Goal: Check status: Check status

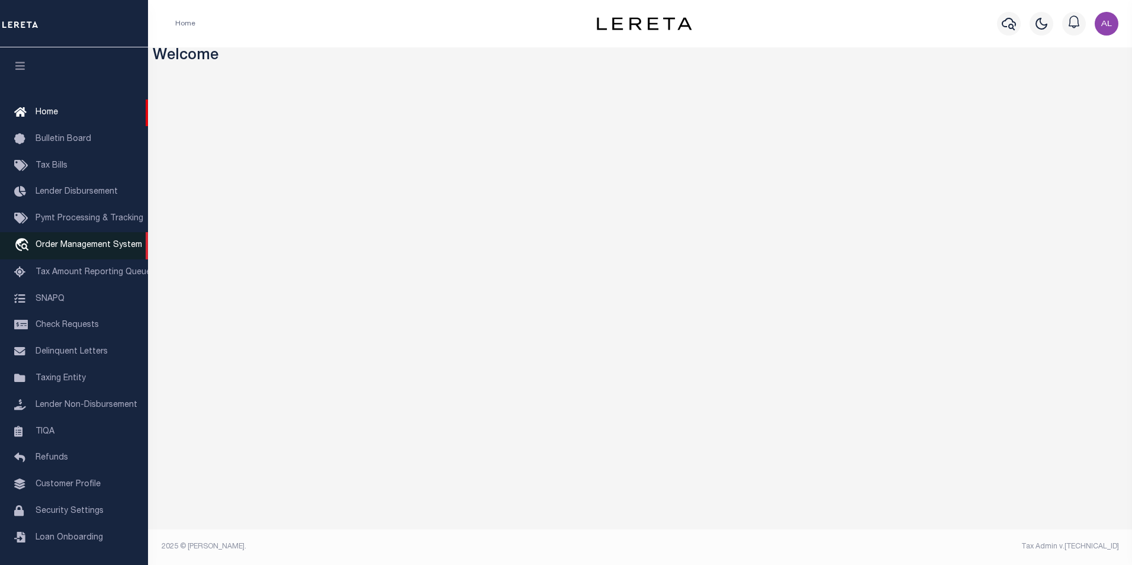
click at [61, 248] on span "Order Management System" at bounding box center [89, 245] width 107 height 8
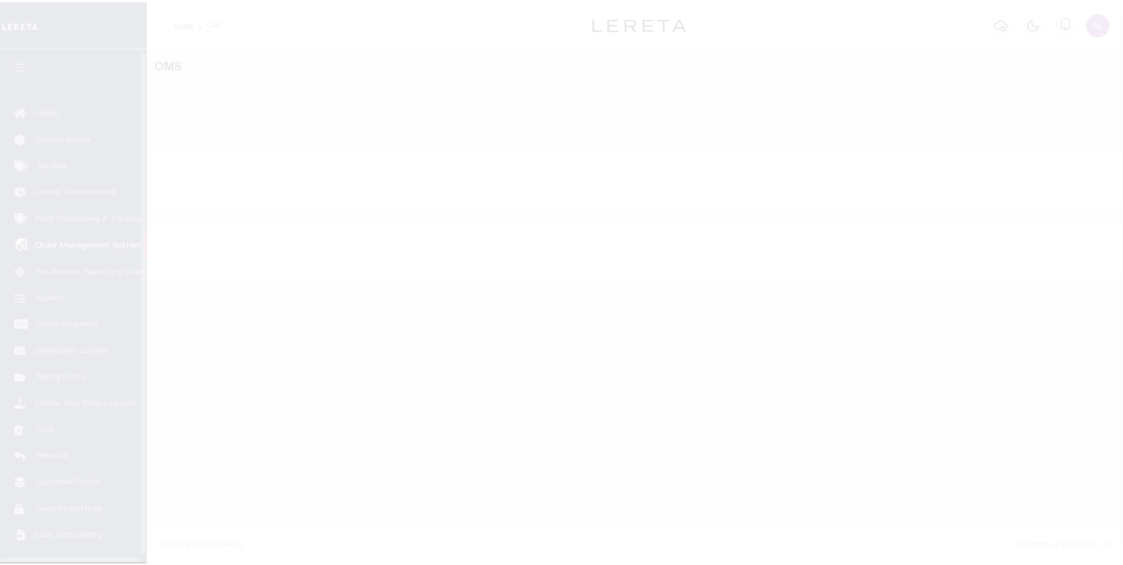
scroll to position [12, 0]
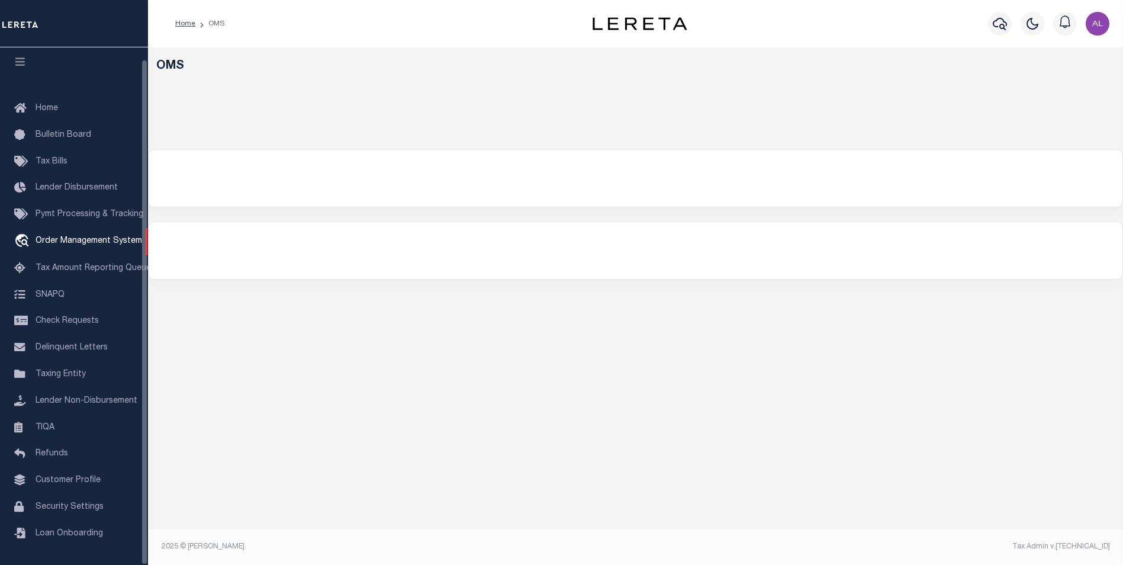
select select "200"
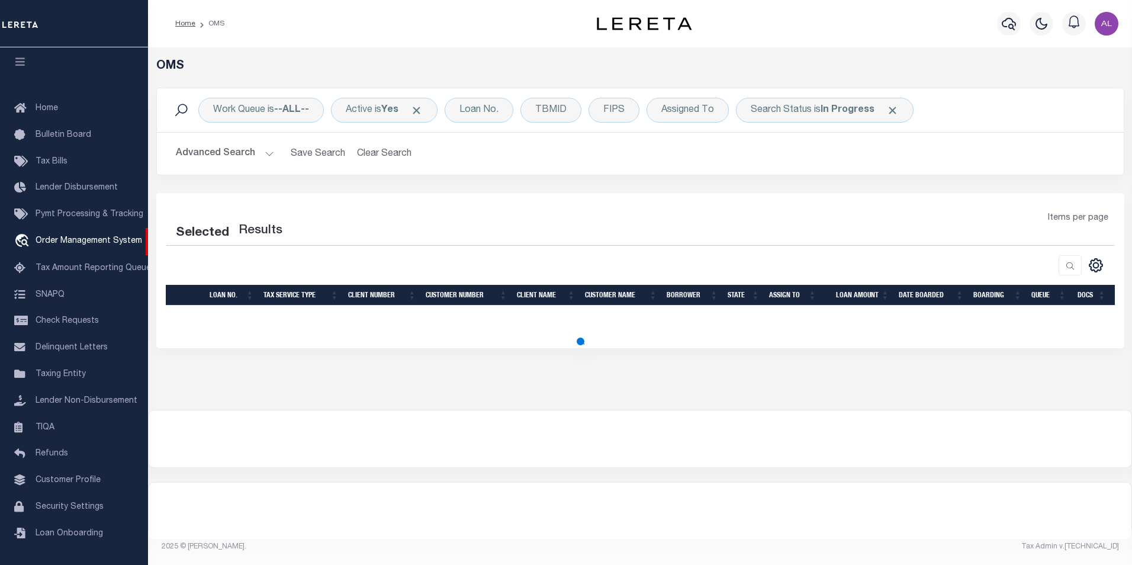
select select "200"
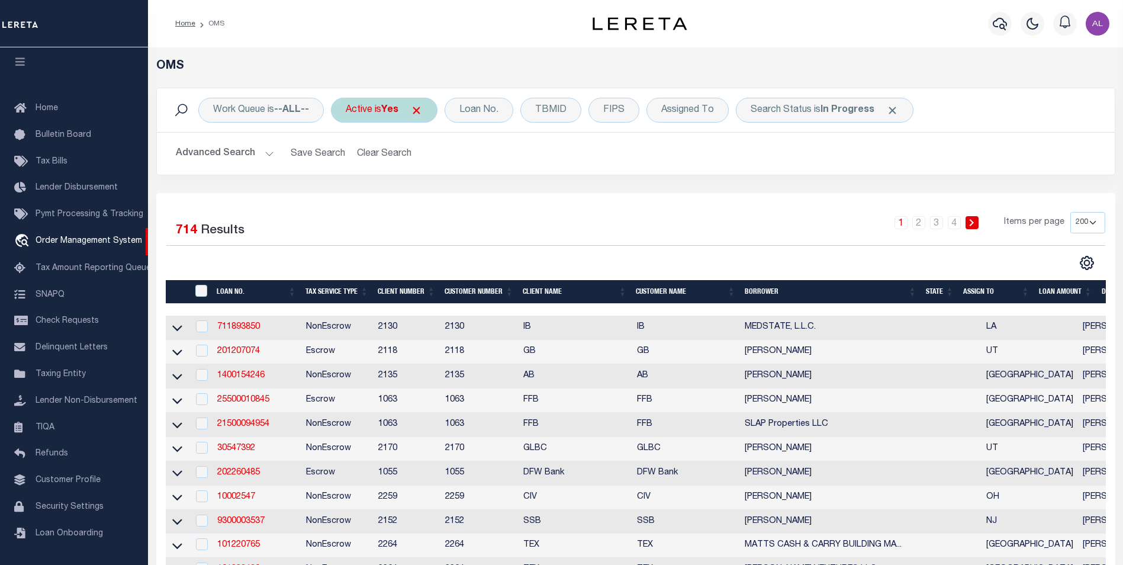
click at [423, 109] on span "Click to Remove" at bounding box center [416, 110] width 12 height 12
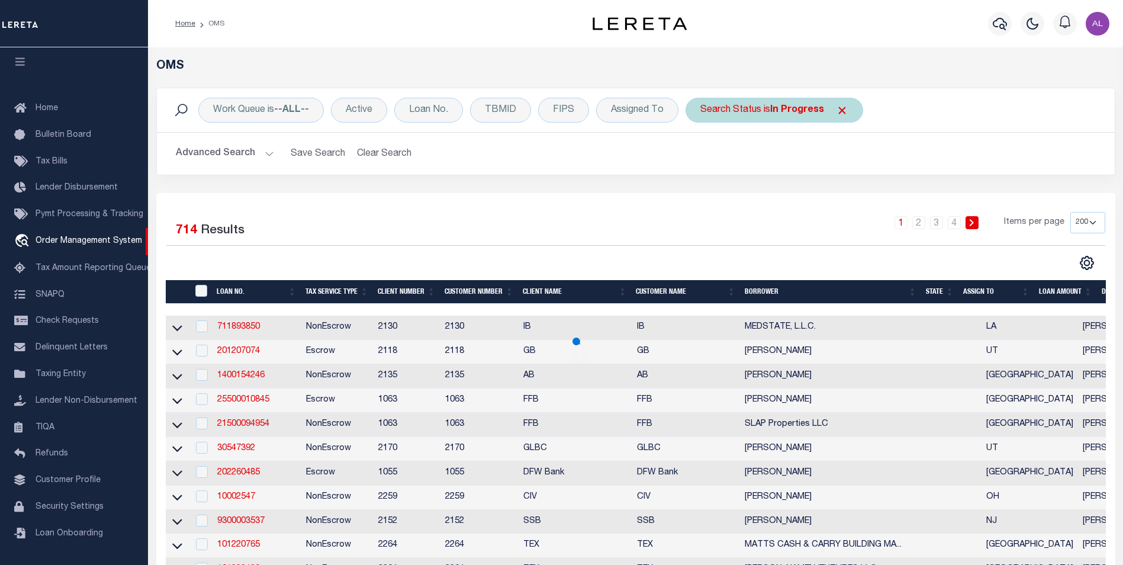
click at [843, 113] on span "Click to Remove" at bounding box center [842, 110] width 12 height 12
click at [436, 108] on div "Loan No." at bounding box center [428, 110] width 69 height 25
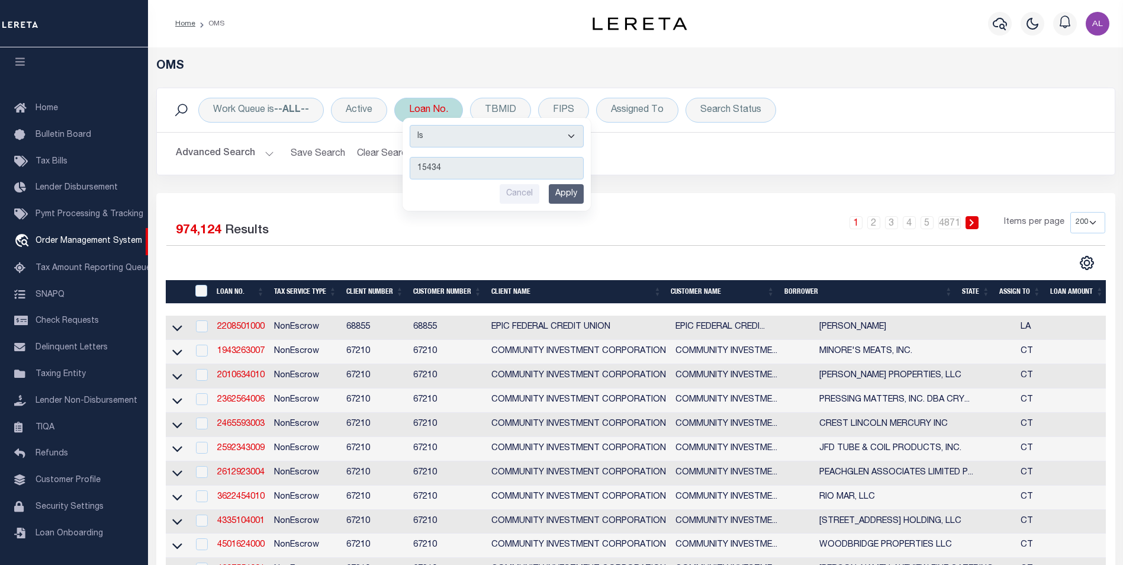
type input "15434"
click at [583, 198] on input "Apply" at bounding box center [566, 194] width 35 height 20
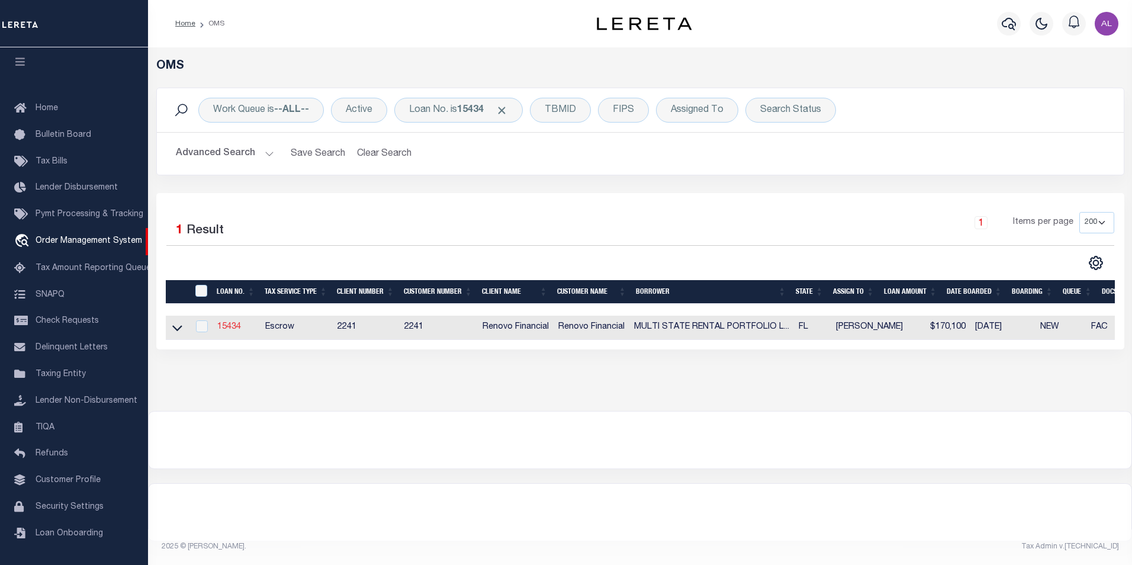
click at [239, 327] on link "15434" at bounding box center [229, 327] width 24 height 8
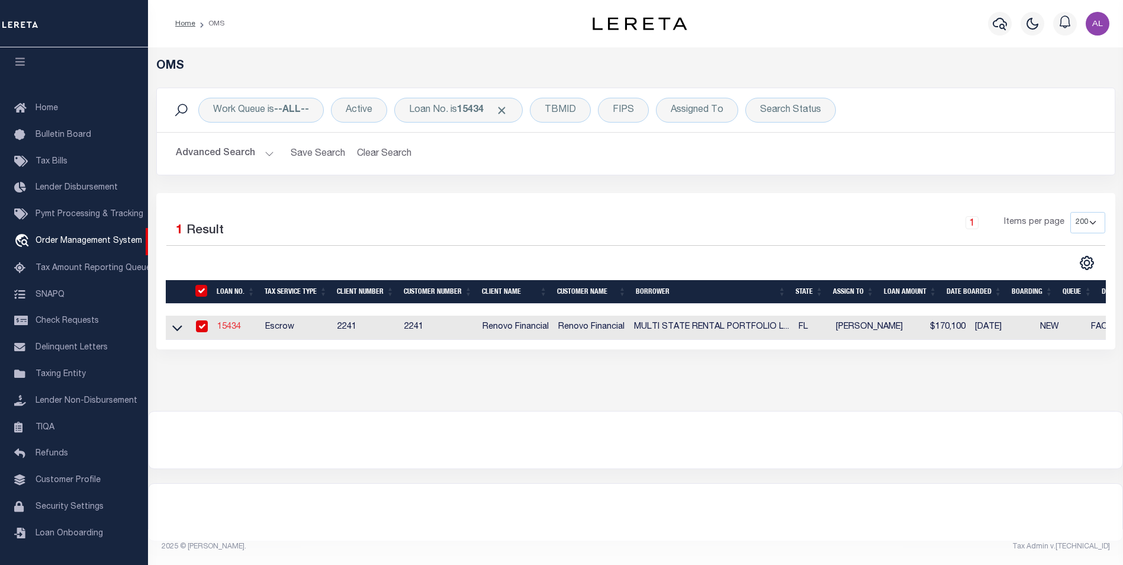
type input "15434"
type input "MULTI STATE RENTAL PORTFOLIO LLC"
select select
type input "[STREET_ADDRESS]"
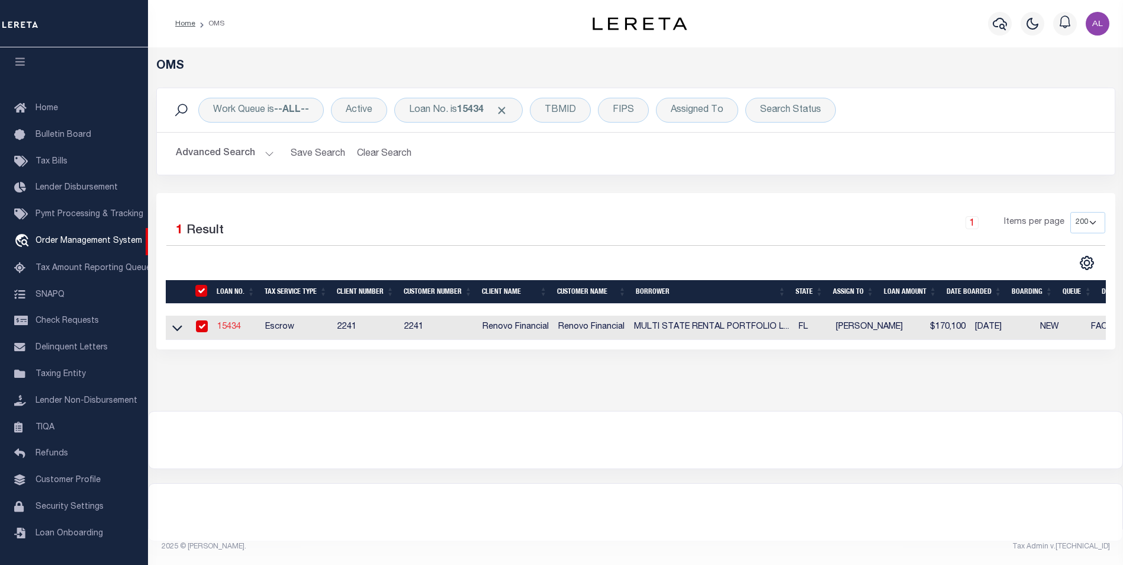
type input "[GEOGRAPHIC_DATA]"
select select "10"
select select "Escrow"
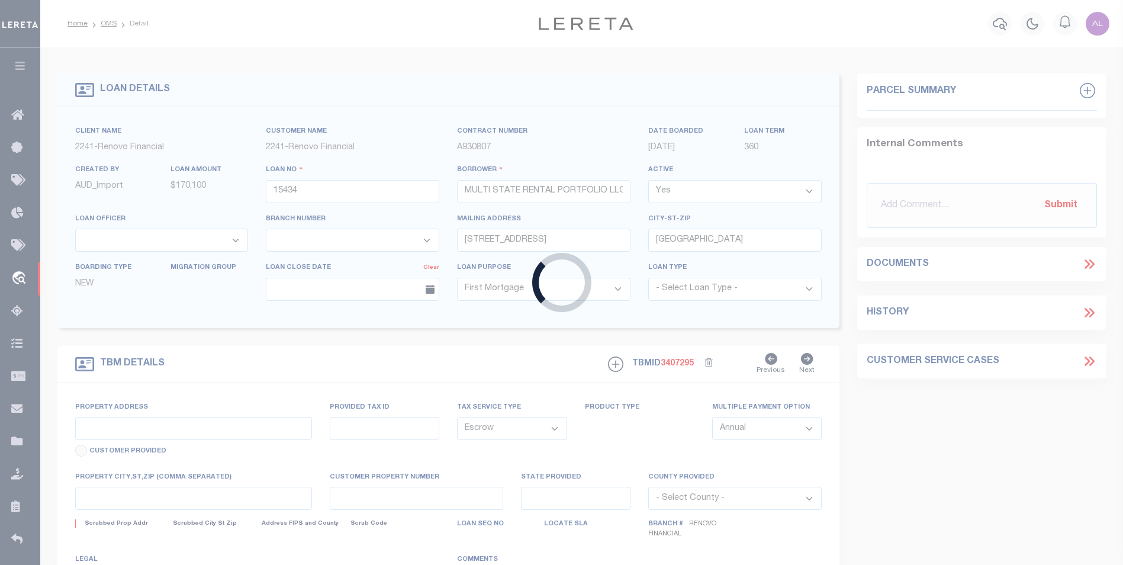
type input "[STREET_ADDRESS]"
select select
type input "[GEOGRAPHIC_DATA]"
type input "a0kUS0000073gOT"
type input "FL"
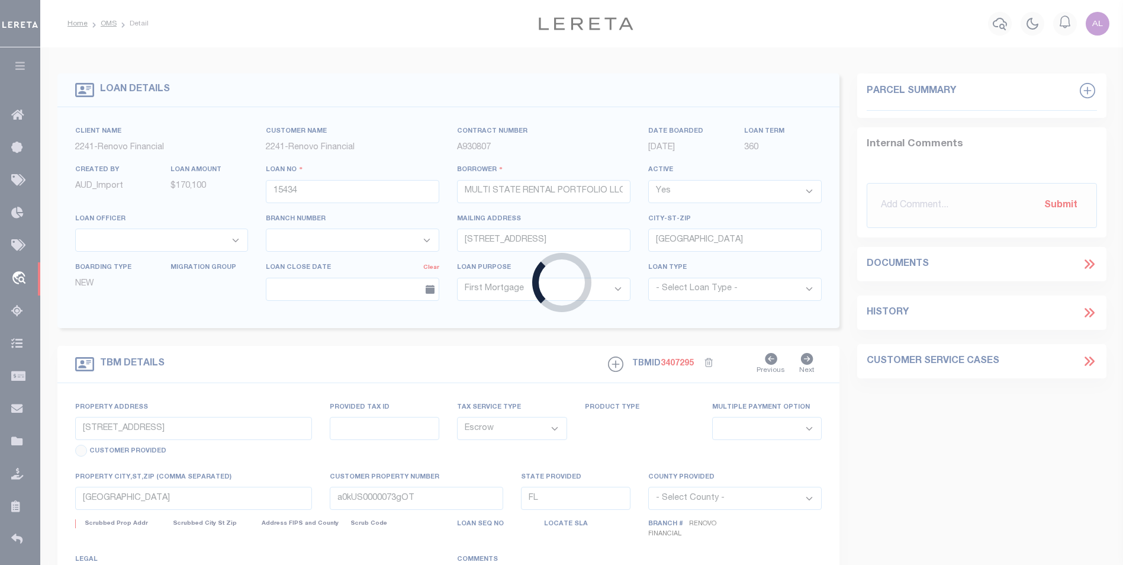
select select
type textarea "LEGAL REQUIRED"
type textarea "Liability Limited to Customer Provided Parcel"
select select "25066"
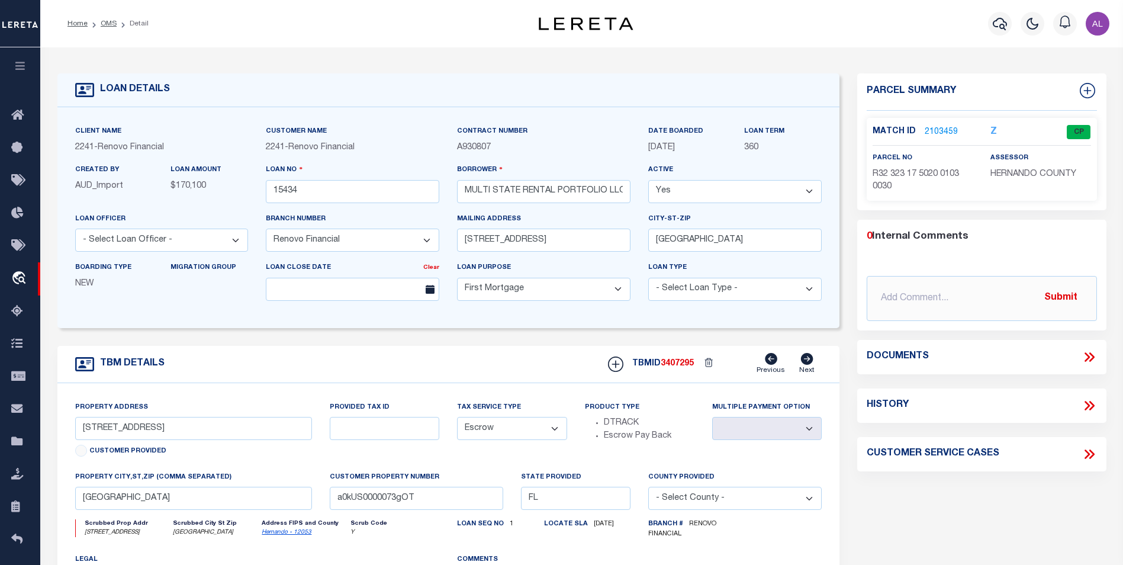
click at [949, 134] on link "2103459" at bounding box center [941, 132] width 33 height 12
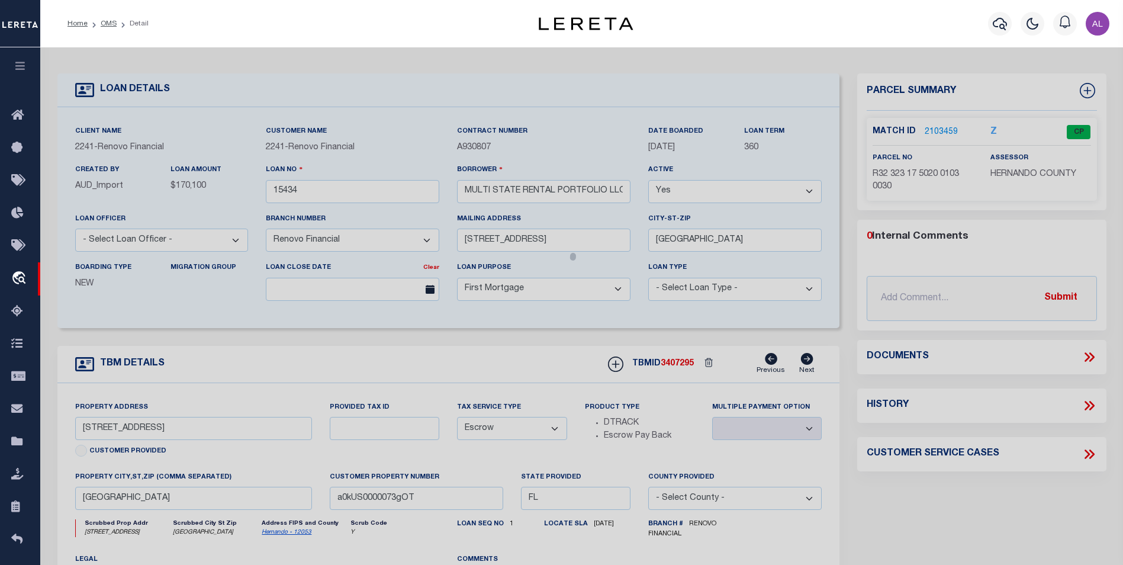
checkbox input "false"
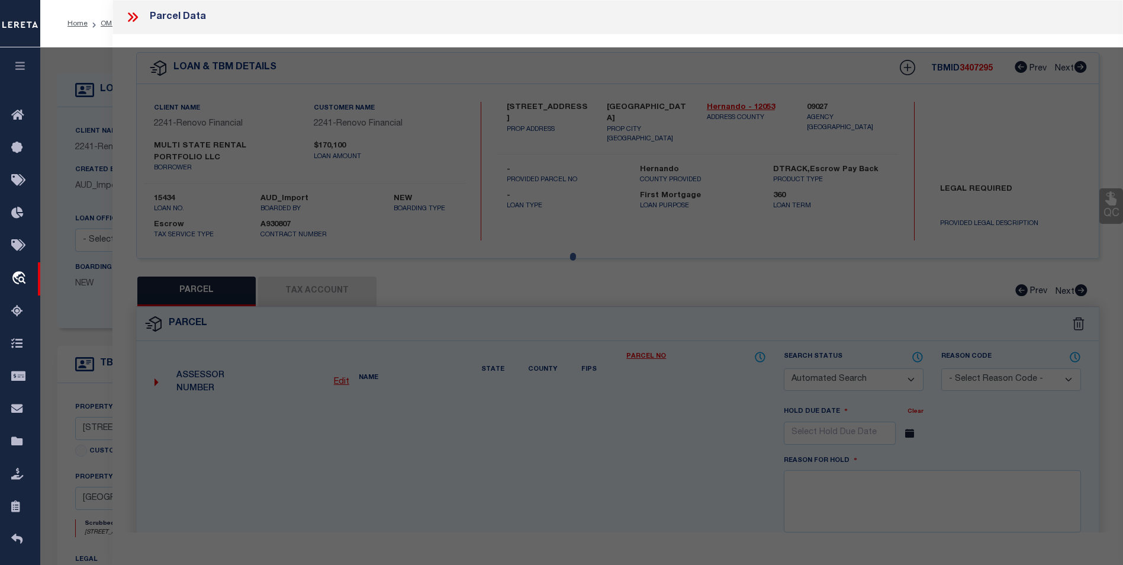
select select "CP"
type input "MULTI STATE RENTAL PORTFOLIO LLC"
select select "AGW"
select select
type input "1098 EDGEHILL AVE"
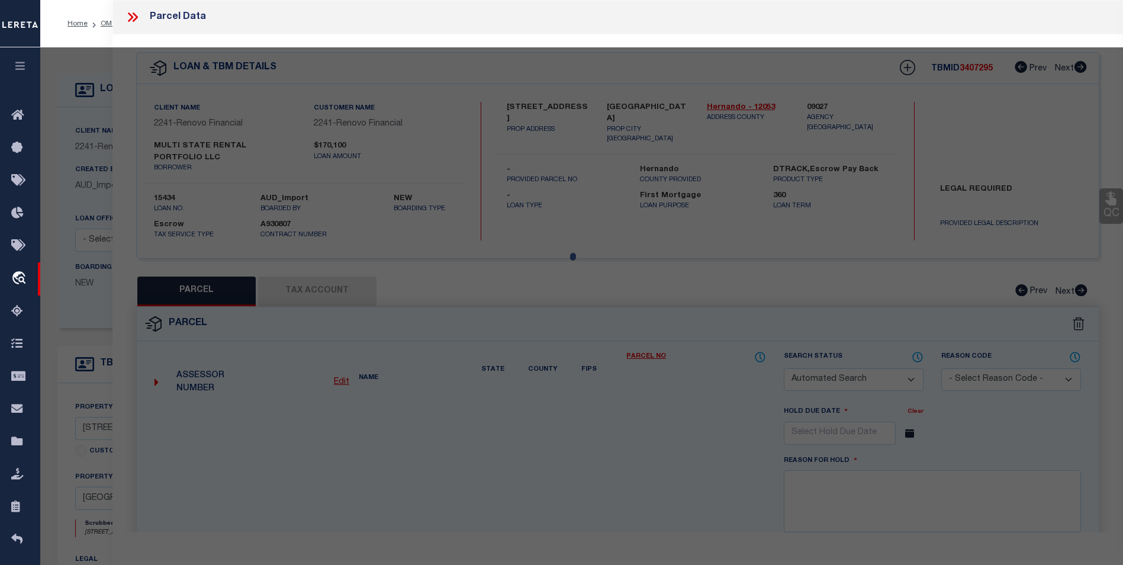
type input "[GEOGRAPHIC_DATA]"
type textarea "[STREET_ADDRESS]"
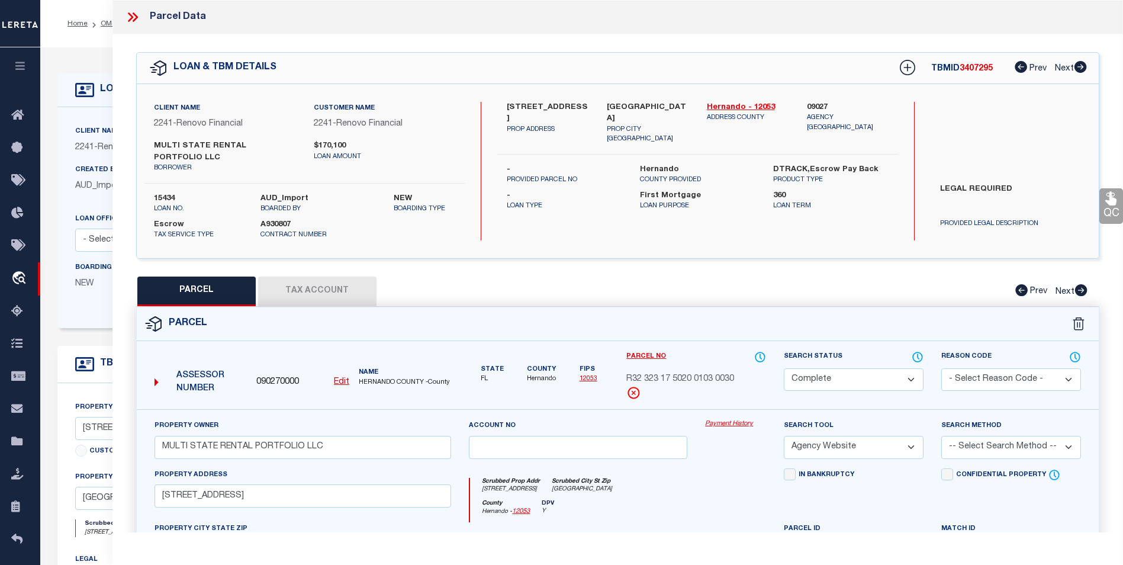
click at [728, 423] on link "Payment History" at bounding box center [735, 424] width 61 height 10
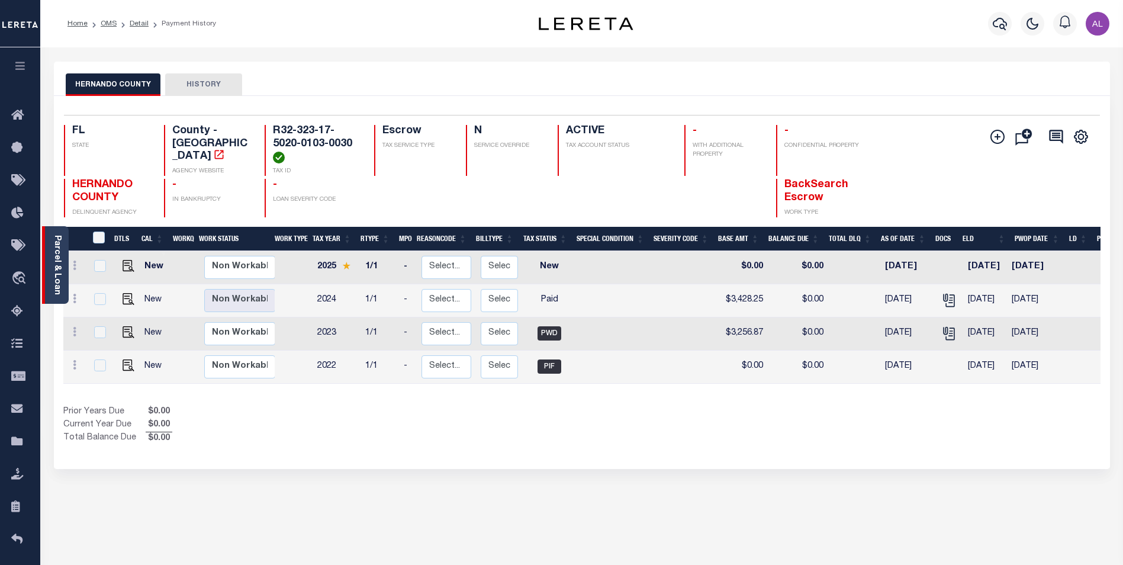
click at [57, 236] on link "Parcel & Loan" at bounding box center [57, 265] width 8 height 60
